Goal: Task Accomplishment & Management: Use online tool/utility

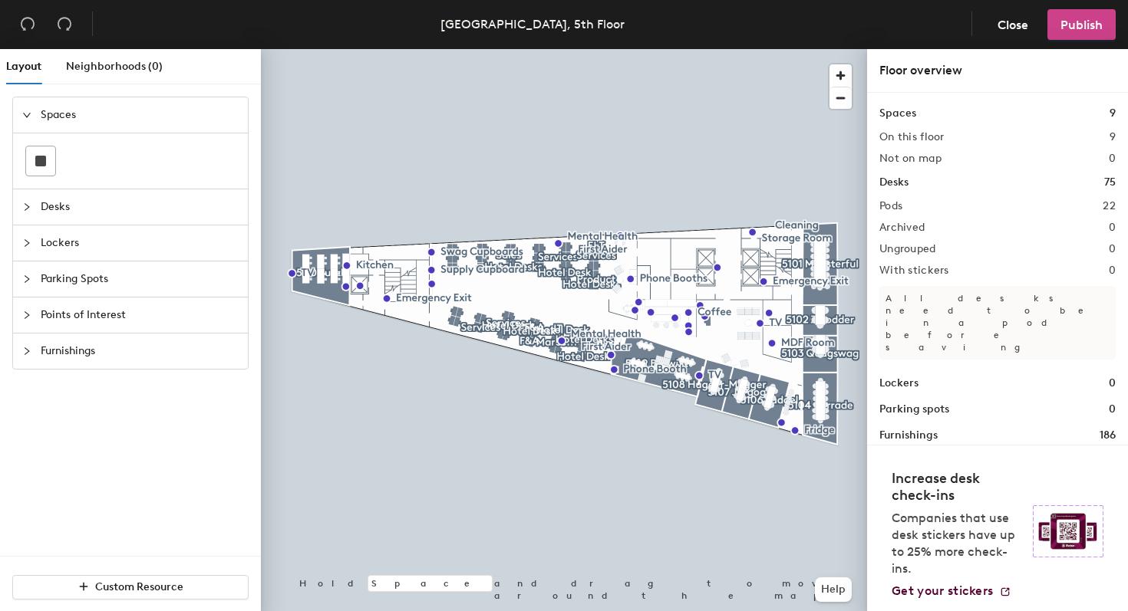
click at [1101, 21] on span "Publish" at bounding box center [1081, 25] width 42 height 15
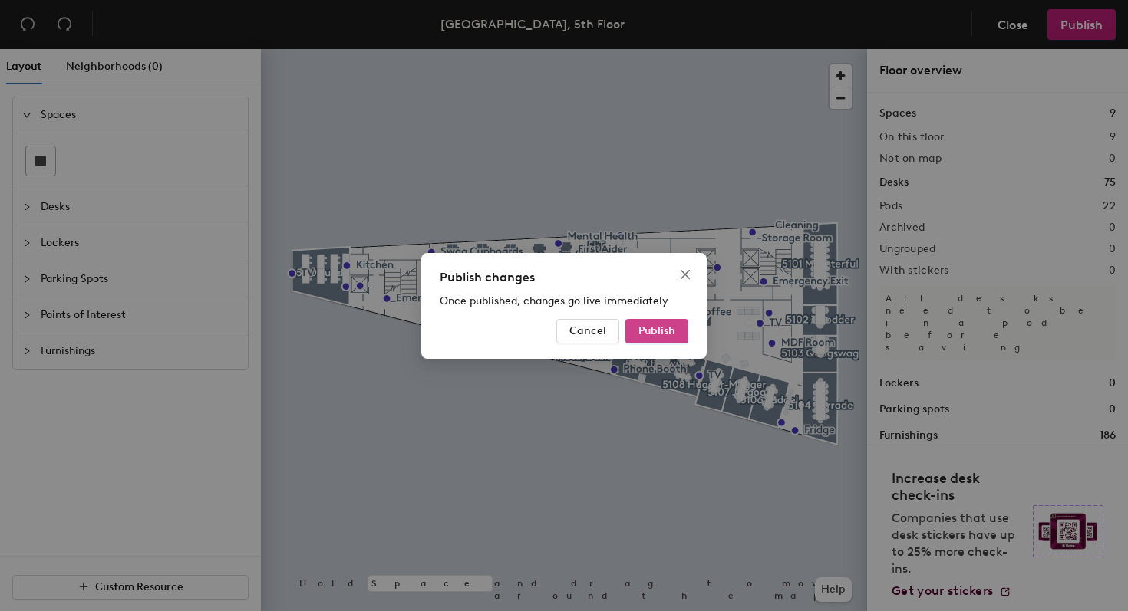
click at [670, 333] on span "Publish" at bounding box center [656, 330] width 37 height 13
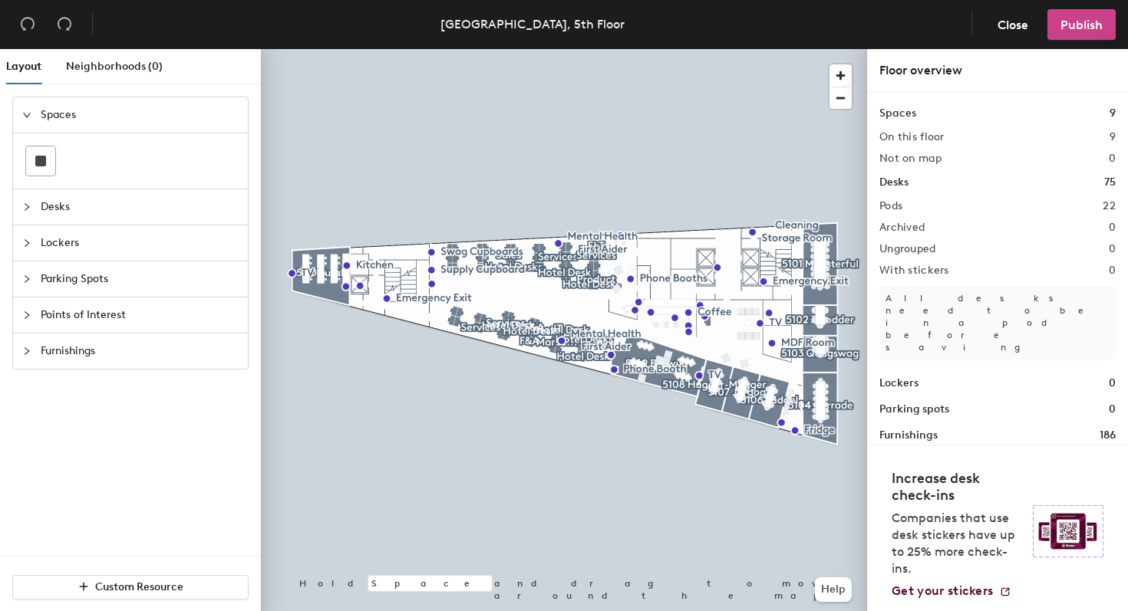
click at [1101, 15] on button "Publish" at bounding box center [1081, 24] width 68 height 31
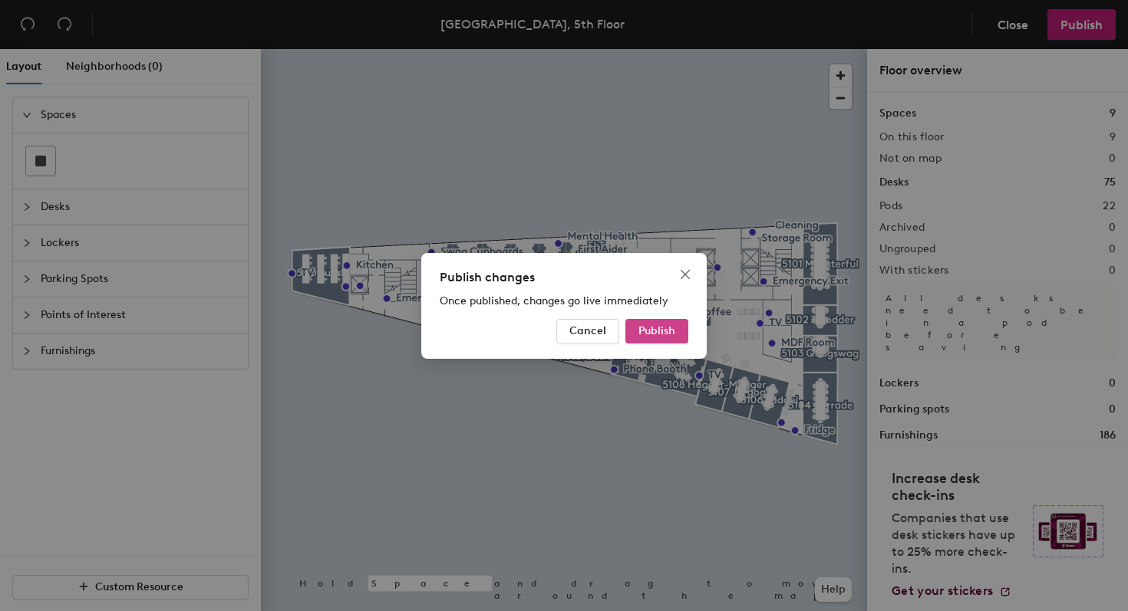
click at [646, 333] on span "Publish" at bounding box center [656, 330] width 37 height 13
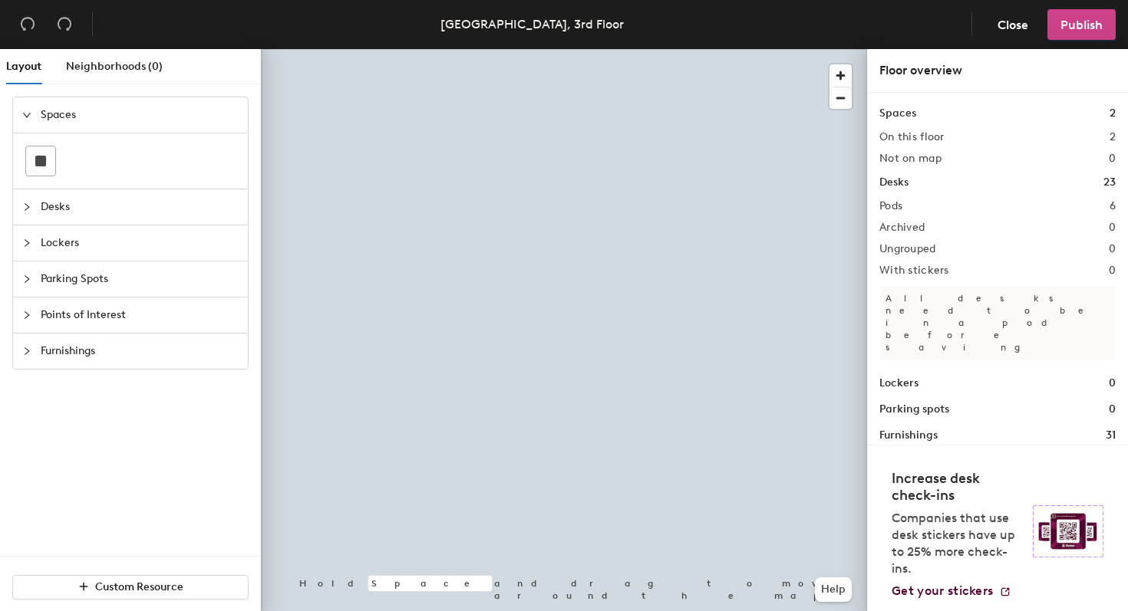
click at [1099, 23] on span "Publish" at bounding box center [1081, 25] width 42 height 15
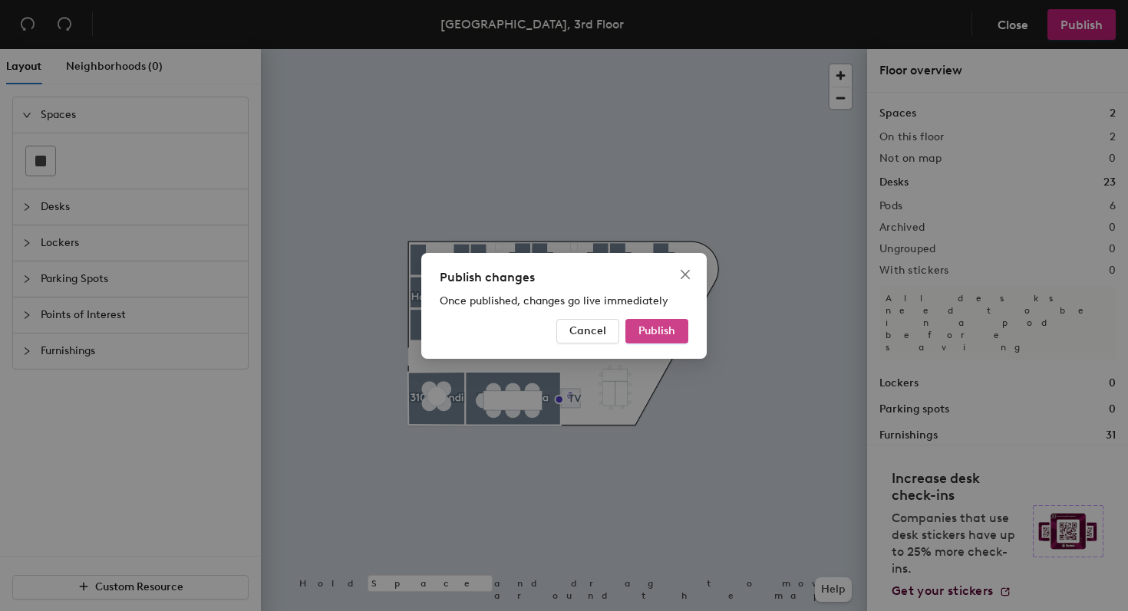
click at [679, 326] on button "Publish" at bounding box center [656, 331] width 63 height 25
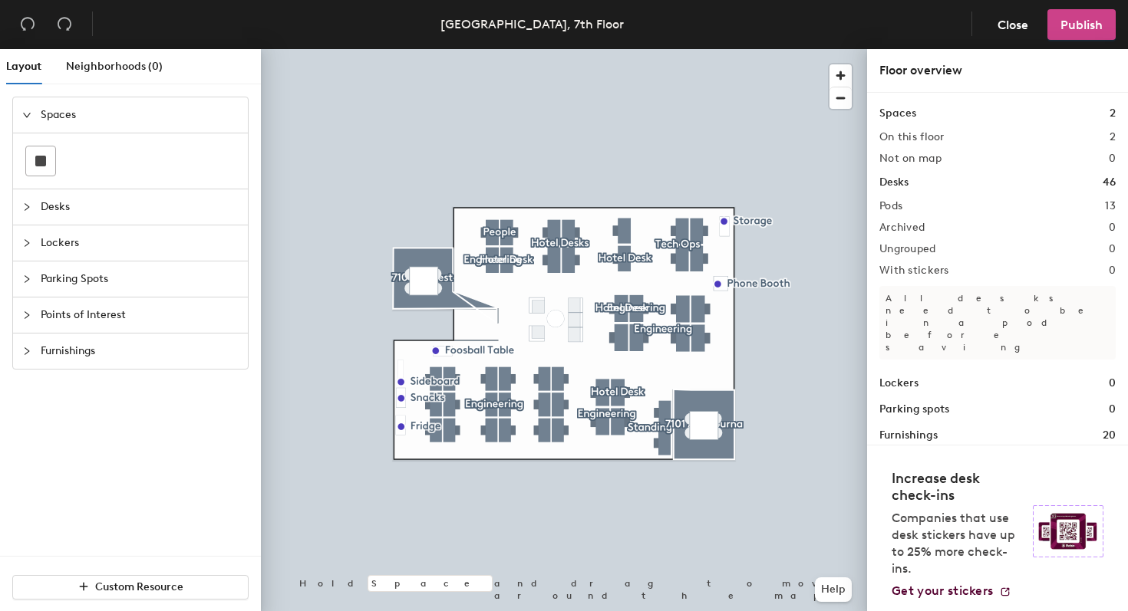
click at [1079, 30] on span "Publish" at bounding box center [1081, 25] width 42 height 15
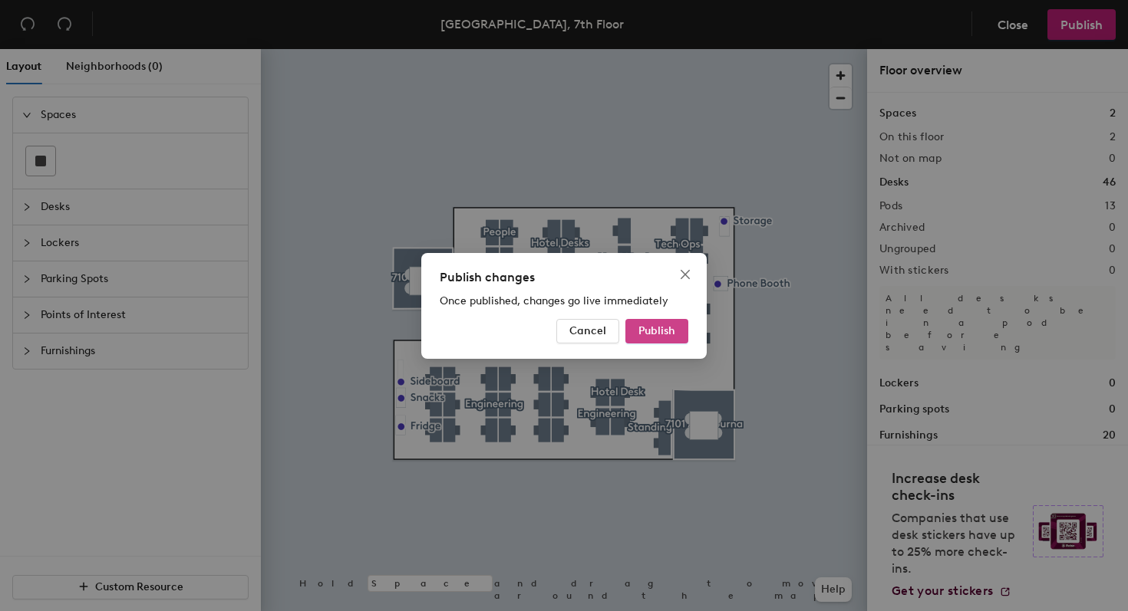
click at [670, 342] on button "Publish" at bounding box center [656, 331] width 63 height 25
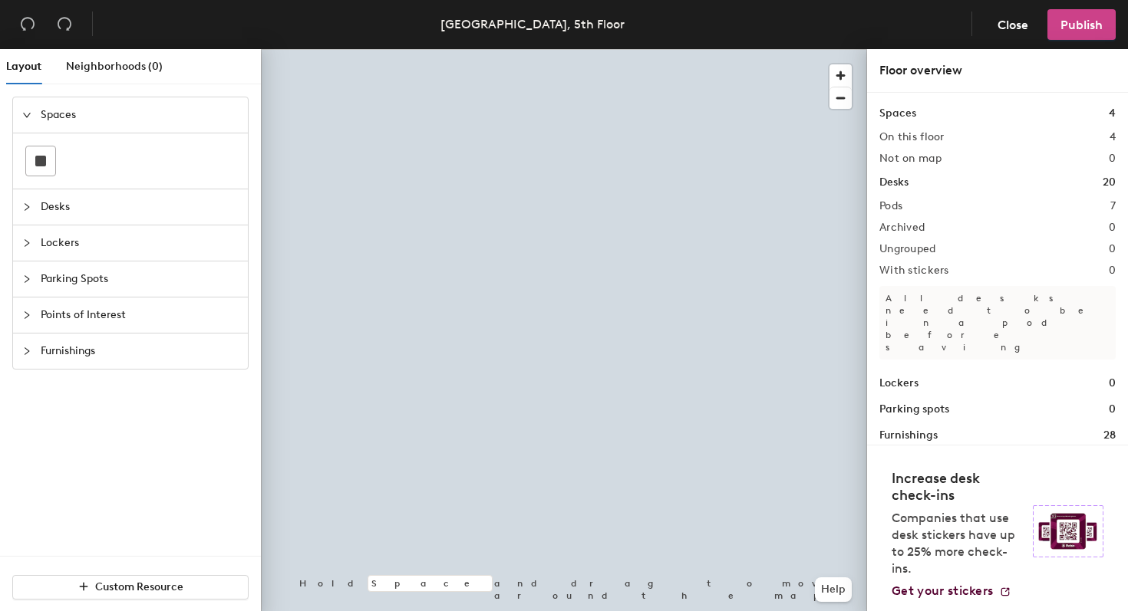
click at [1103, 24] on button "Publish" at bounding box center [1081, 24] width 68 height 31
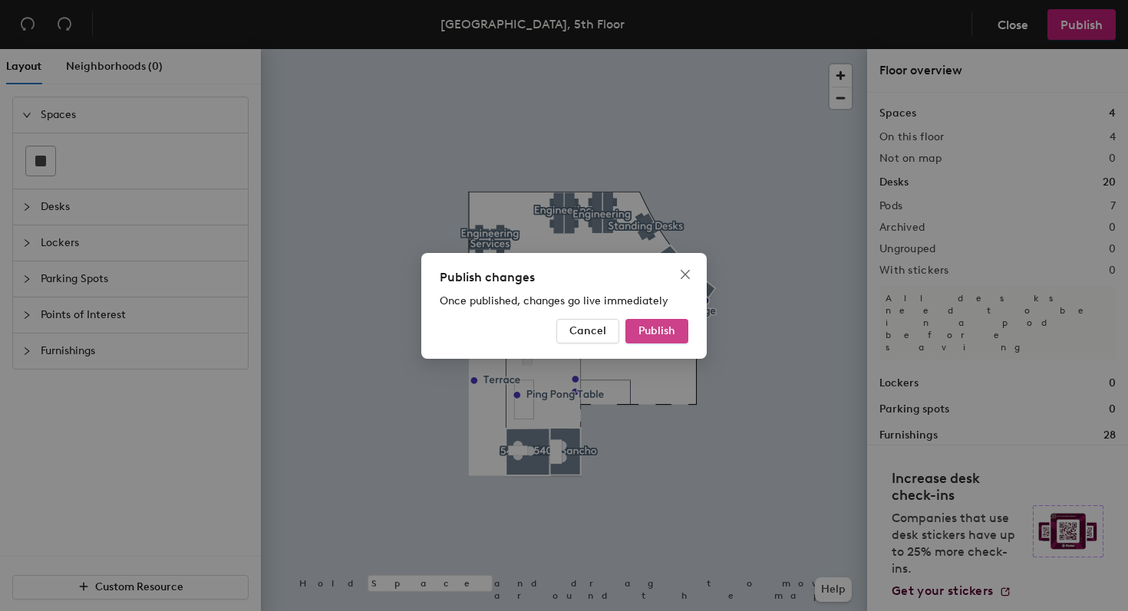
click at [655, 328] on span "Publish" at bounding box center [656, 330] width 37 height 13
